Goal: Find specific page/section: Find specific page/section

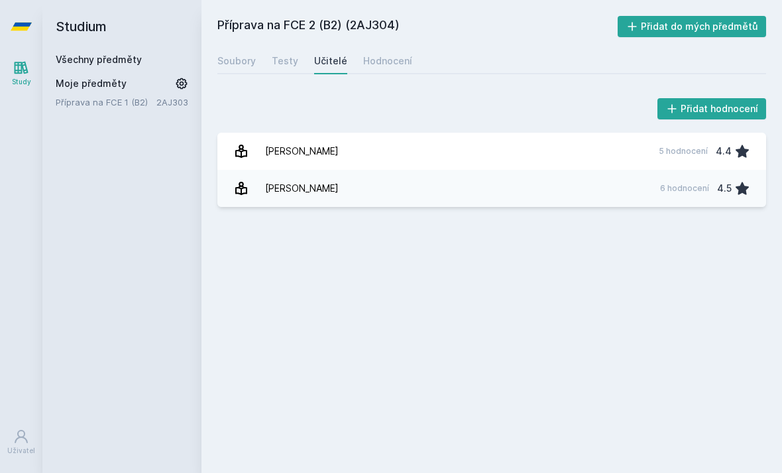
click at [78, 54] on link "Všechny předměty" at bounding box center [99, 59] width 86 height 11
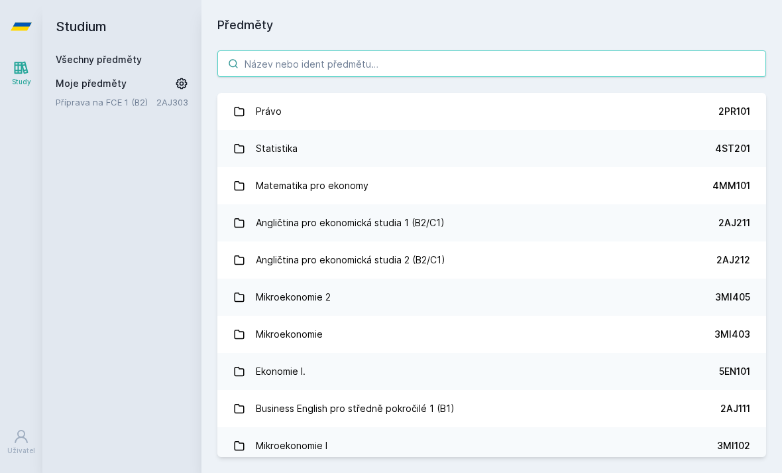
click at [487, 73] on input "search" at bounding box center [491, 63] width 549 height 27
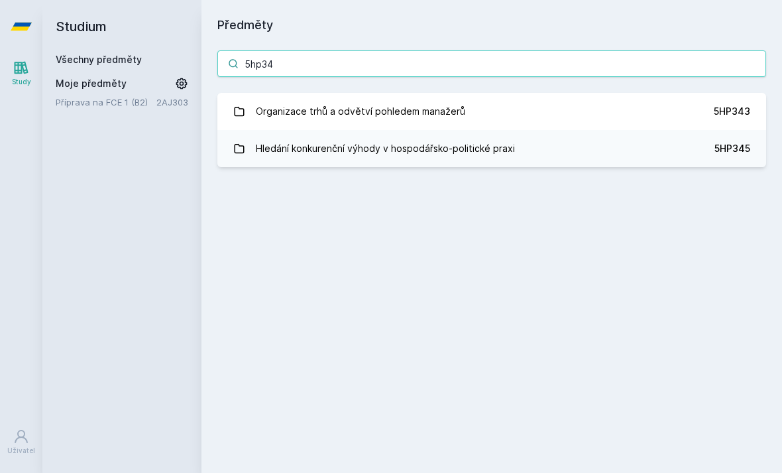
type input "5hp343"
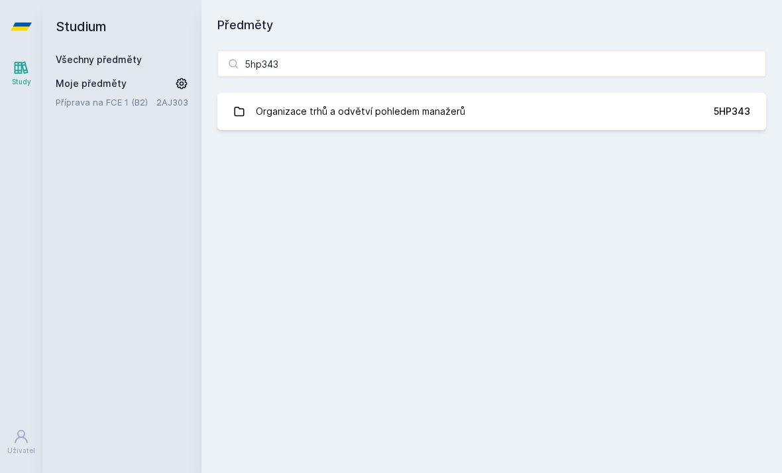
click at [692, 106] on link "Organizace trhů a odvětví pohledem manažerů 5HP343" at bounding box center [491, 111] width 549 height 37
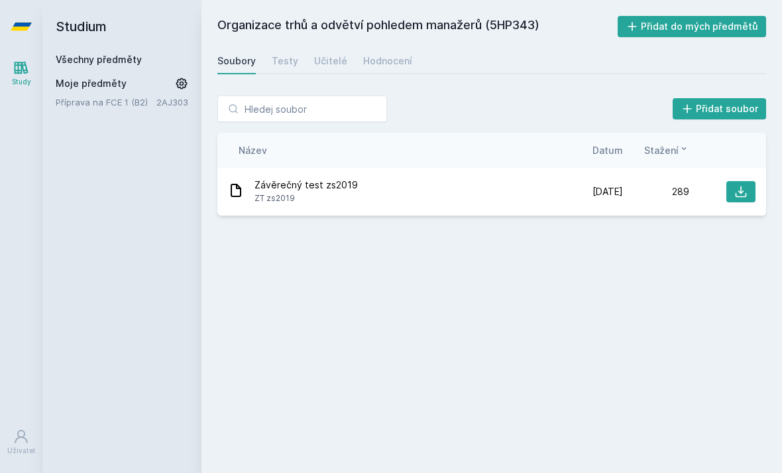
click at [317, 71] on link "Učitelé" at bounding box center [330, 61] width 33 height 27
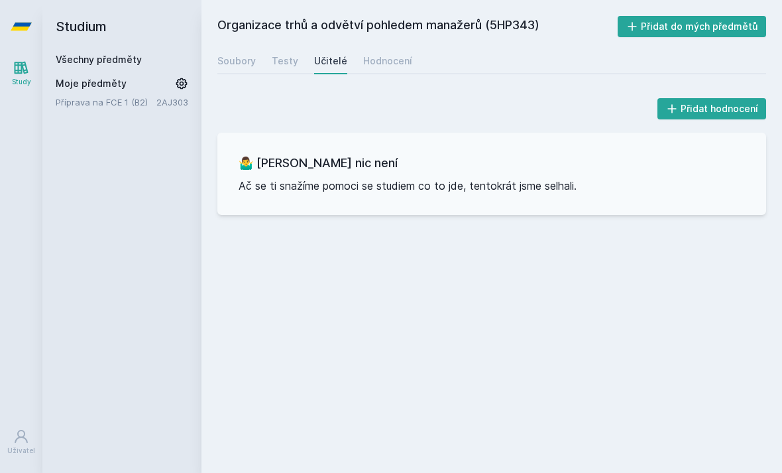
click at [365, 67] on div "Hodnocení" at bounding box center [387, 60] width 49 height 13
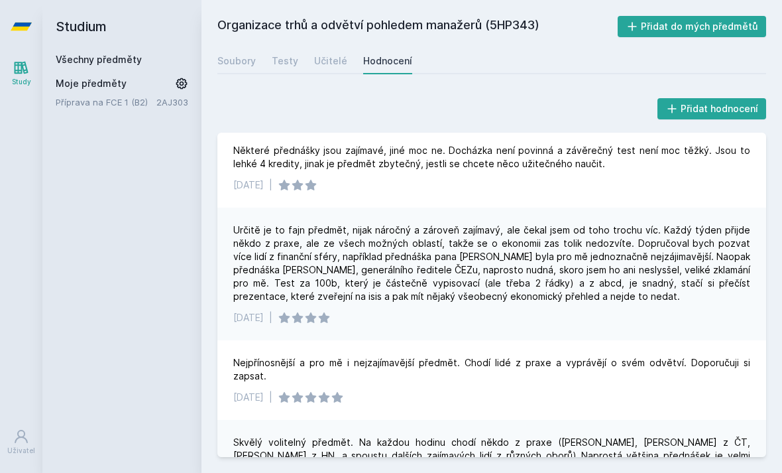
scroll to position [42, 0]
